Goal: Find specific page/section: Find specific page/section

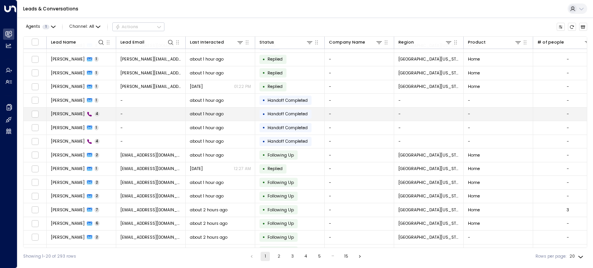
scroll to position [75, 0]
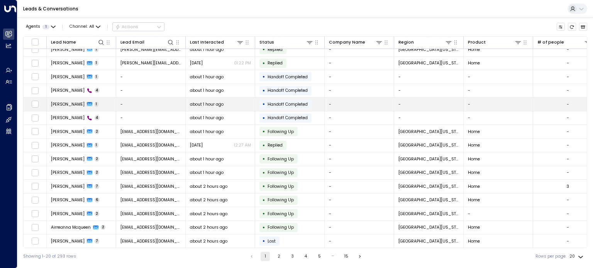
click at [68, 102] on span "[PERSON_NAME]" at bounding box center [68, 105] width 34 height 6
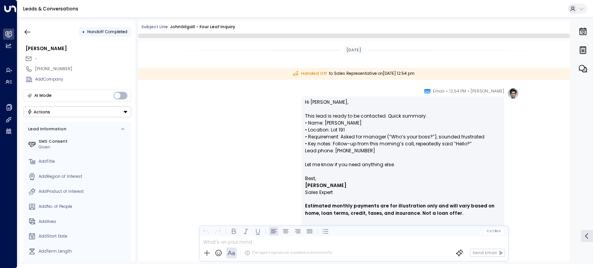
scroll to position [36, 0]
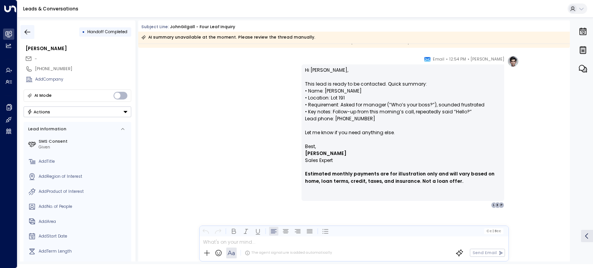
click at [28, 32] on icon "button" at bounding box center [28, 31] width 6 height 5
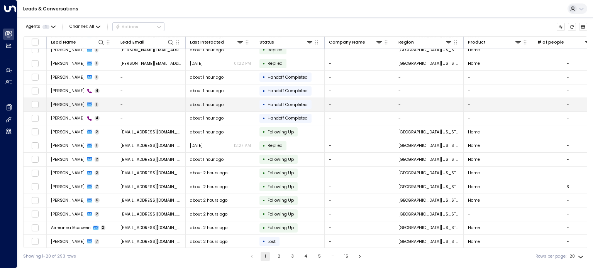
scroll to position [75, 0]
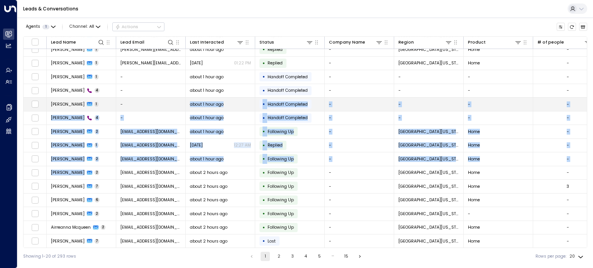
drag, startPoint x: 77, startPoint y: 172, endPoint x: 133, endPoint y: 110, distance: 83.6
click at [133, 110] on tbody "[PERSON_NAME] 3 [EMAIL_ADDRESS][DOMAIN_NAME] 6 minutes ago • Following Up - [GE…" at bounding box center [452, 112] width 857 height 274
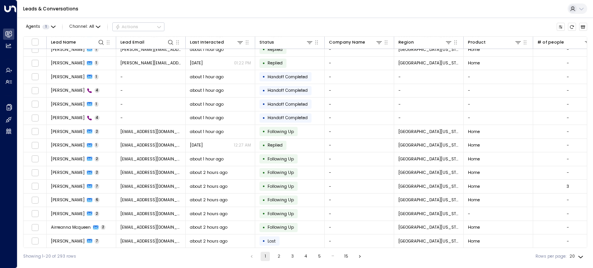
click at [447, 8] on div "Leads & Conversations" at bounding box center [305, 9] width 576 height 18
